Goal: Find specific page/section: Find specific page/section

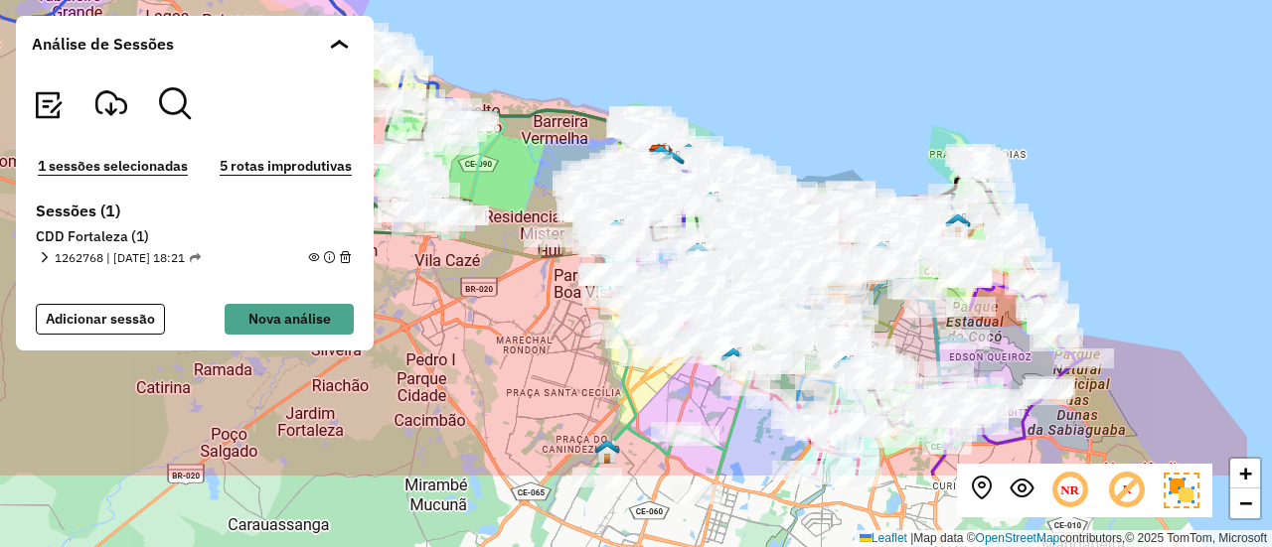
drag, startPoint x: 939, startPoint y: 166, endPoint x: 788, endPoint y: 122, distance: 157.2
click at [785, 39] on div "+ − Leaflet | Map data © OpenStreetMap contributors,© 2025 TomTom, Microsoft" at bounding box center [636, 273] width 1272 height 547
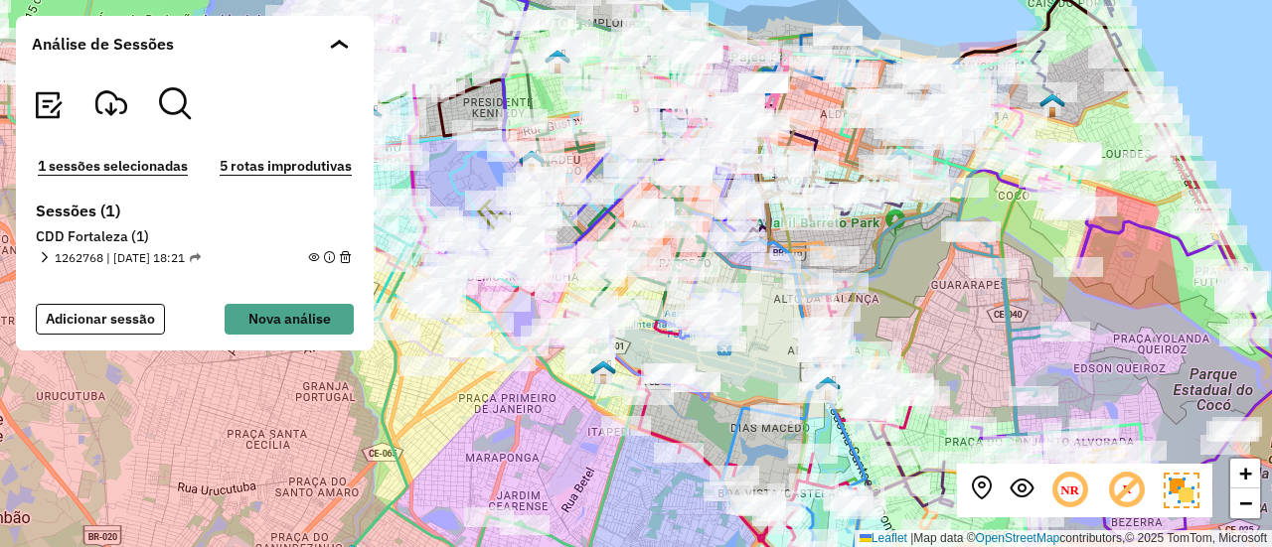
click at [1015, 491] on em at bounding box center [1021, 489] width 24 height 24
